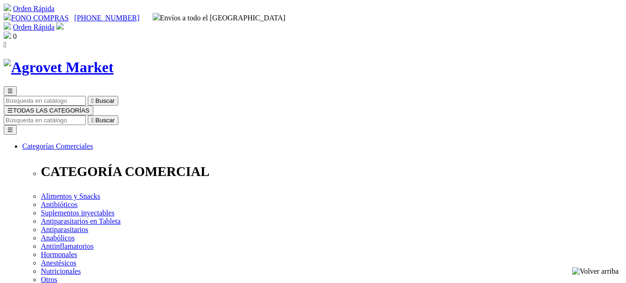
click at [64, 22] on img at bounding box center [59, 25] width 7 height 7
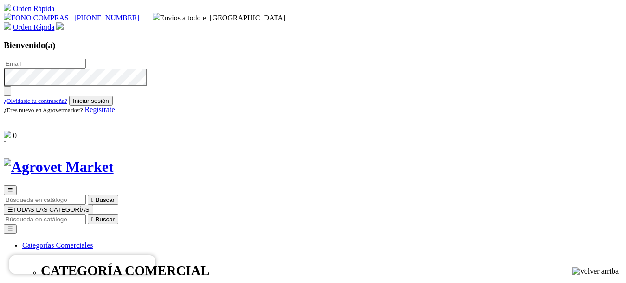
click at [113, 106] on button "Iniciar sesión" at bounding box center [91, 101] width 44 height 10
click at [86, 62] on input "text" at bounding box center [45, 64] width 82 height 10
type input "deborahmargot@gmail.com"
click at [113, 106] on button "Iniciar sesión" at bounding box center [91, 101] width 44 height 10
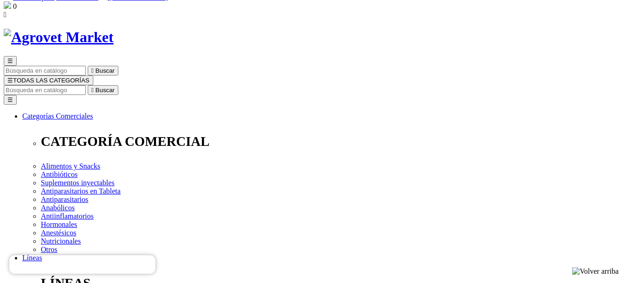
scroll to position [46, 0]
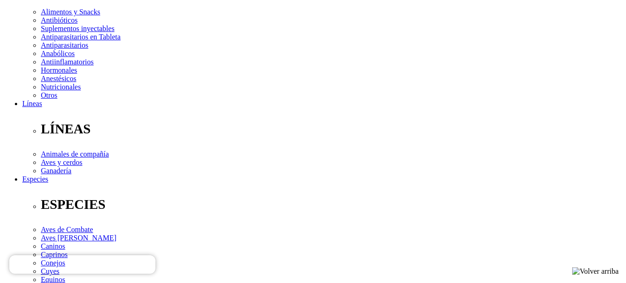
scroll to position [186, 0]
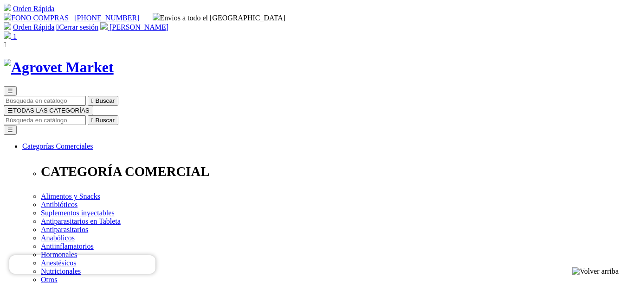
click at [86, 115] on input "Buscar" at bounding box center [45, 120] width 82 height 10
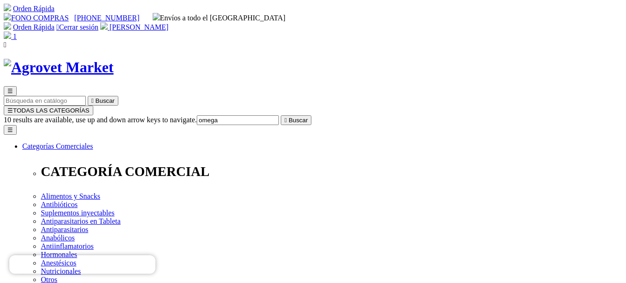
click at [279, 115] on input "omega" at bounding box center [238, 120] width 82 height 10
click at [139, 115] on input "ruila" at bounding box center [98, 120] width 82 height 10
type input "vetri"
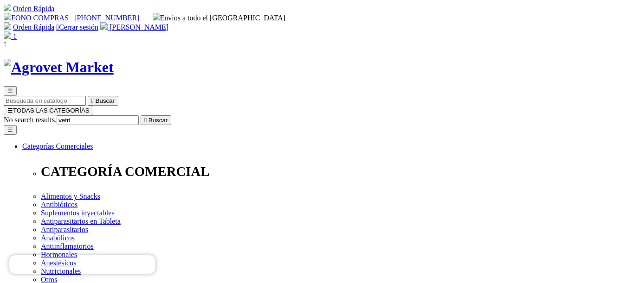
click at [147, 117] on icon "" at bounding box center [145, 120] width 2 height 7
click at [86, 115] on input "vetri" at bounding box center [45, 120] width 82 height 10
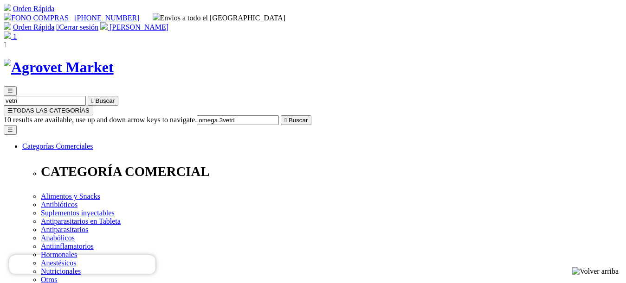
drag, startPoint x: 484, startPoint y: 44, endPoint x: 503, endPoint y: 83, distance: 43.6
click at [502, 115] on form "10 results are available, use up and down arrow keys to navigate. omega 3vetri …" at bounding box center [313, 120] width 618 height 10
type input "omega 3"
click at [11, 32] on img at bounding box center [7, 35] width 7 height 7
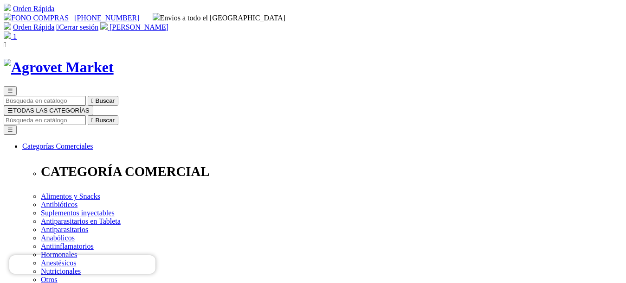
click at [86, 115] on input "Buscar" at bounding box center [45, 120] width 82 height 10
type input "otiflex"
click at [147, 117] on icon "" at bounding box center [145, 120] width 2 height 7
click at [94, 117] on icon "" at bounding box center [92, 120] width 2 height 7
click at [86, 115] on input "otiflex" at bounding box center [45, 120] width 82 height 10
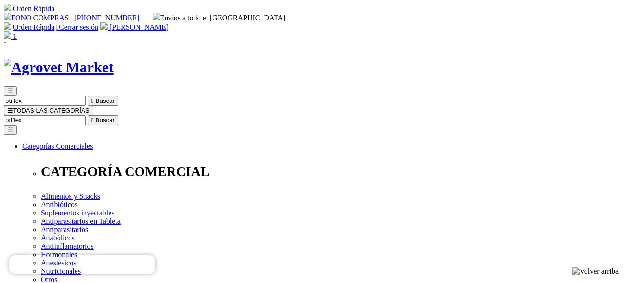
click at [86, 115] on input "otiflex" at bounding box center [45, 120] width 82 height 10
